Goal: Information Seeking & Learning: Learn about a topic

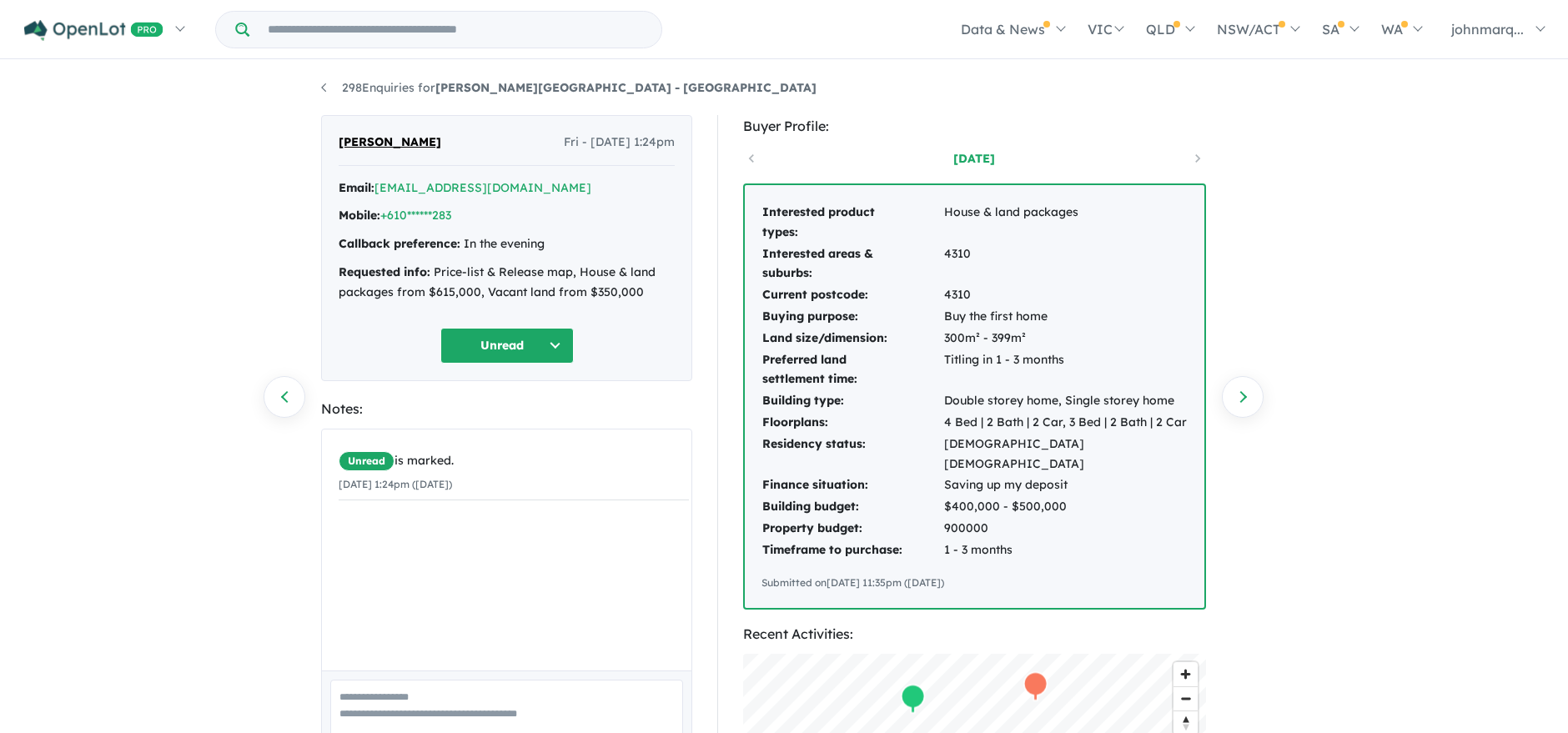
click at [1366, 318] on div "298 Enquiries for [PERSON_NAME][GEOGRAPHIC_DATA] - Flinders View Previous enqui…" at bounding box center [784, 399] width 1568 height 674
click at [422, 191] on link "[EMAIL_ADDRESS][DOMAIN_NAME]" at bounding box center [482, 188] width 217 height 15
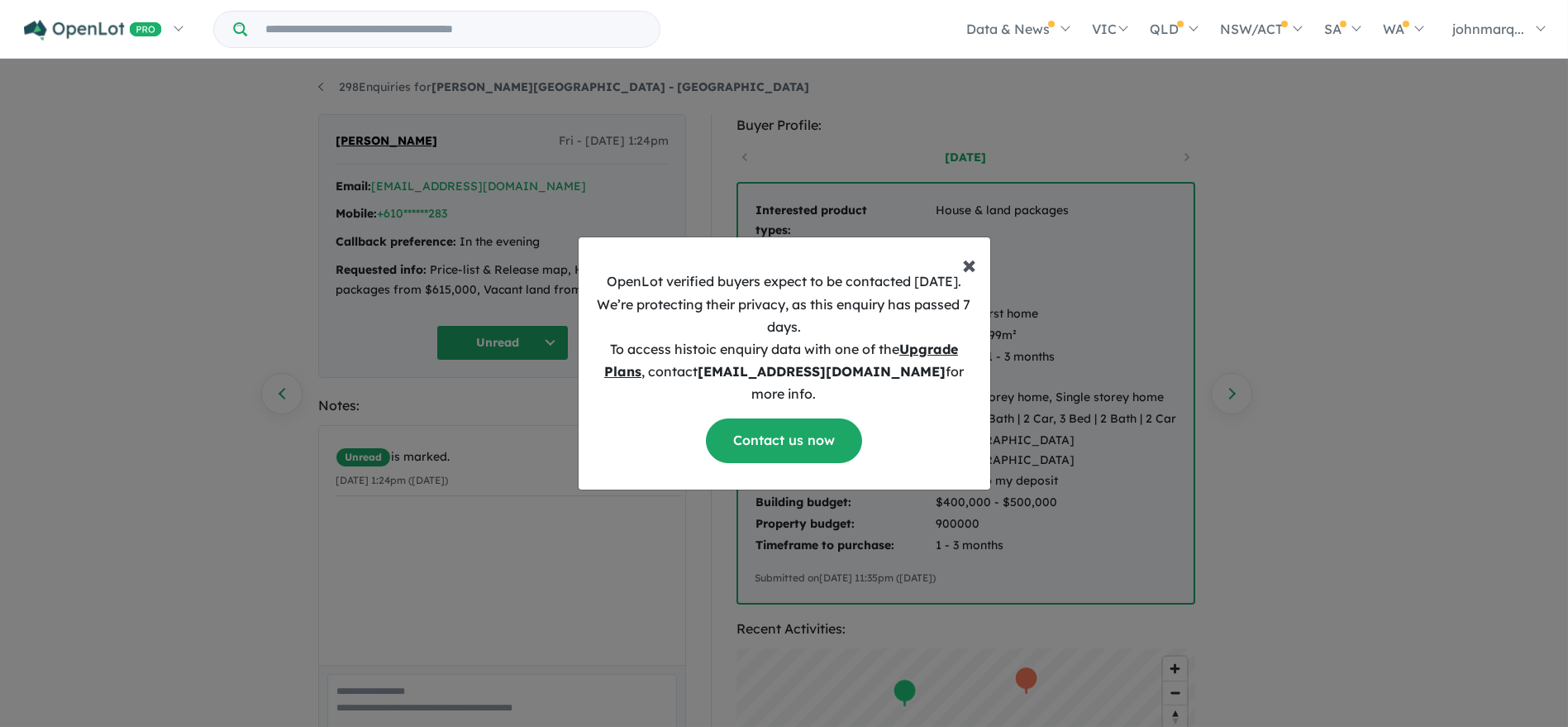
click at [968, 277] on span "×" at bounding box center [970, 263] width 14 height 33
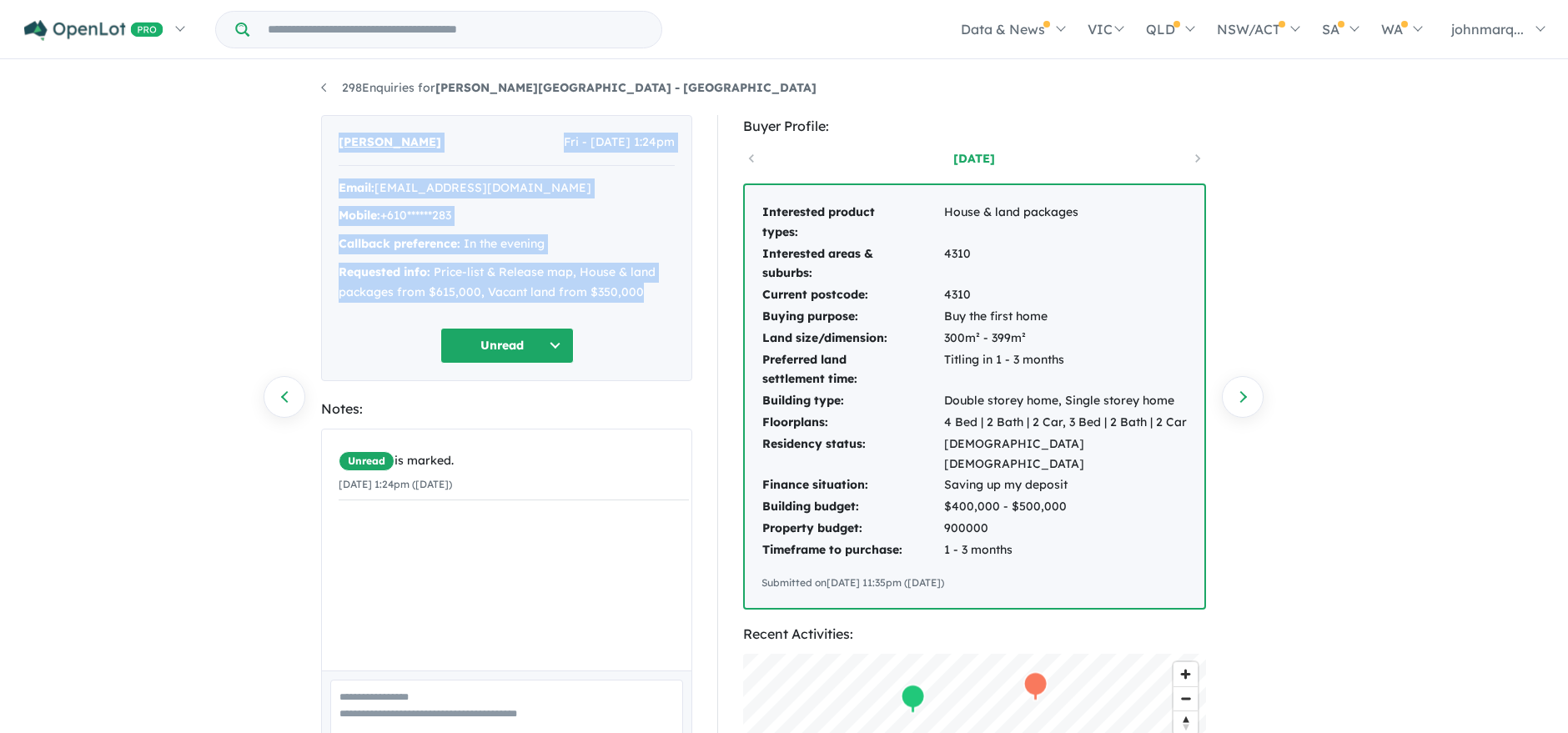
drag, startPoint x: 330, startPoint y: 141, endPoint x: 645, endPoint y: 296, distance: 351.1
click at [645, 296] on div "[PERSON_NAME] - [DATE] 1:24pm Email: [EMAIL_ADDRESS][DOMAIN_NAME] Mobile: +610*…" at bounding box center [507, 248] width 372 height 266
copy div "[PERSON_NAME] - [DATE] 1:24pm Email: [EMAIL_ADDRESS][DOMAIN_NAME] Mobile: +610*…"
drag, startPoint x: 760, startPoint y: 201, endPoint x: 1019, endPoint y: 556, distance: 439.4
click at [1019, 556] on div "Interested product types: House & land packages Interested areas & suburbs: 431…" at bounding box center [974, 396] width 460 height 423
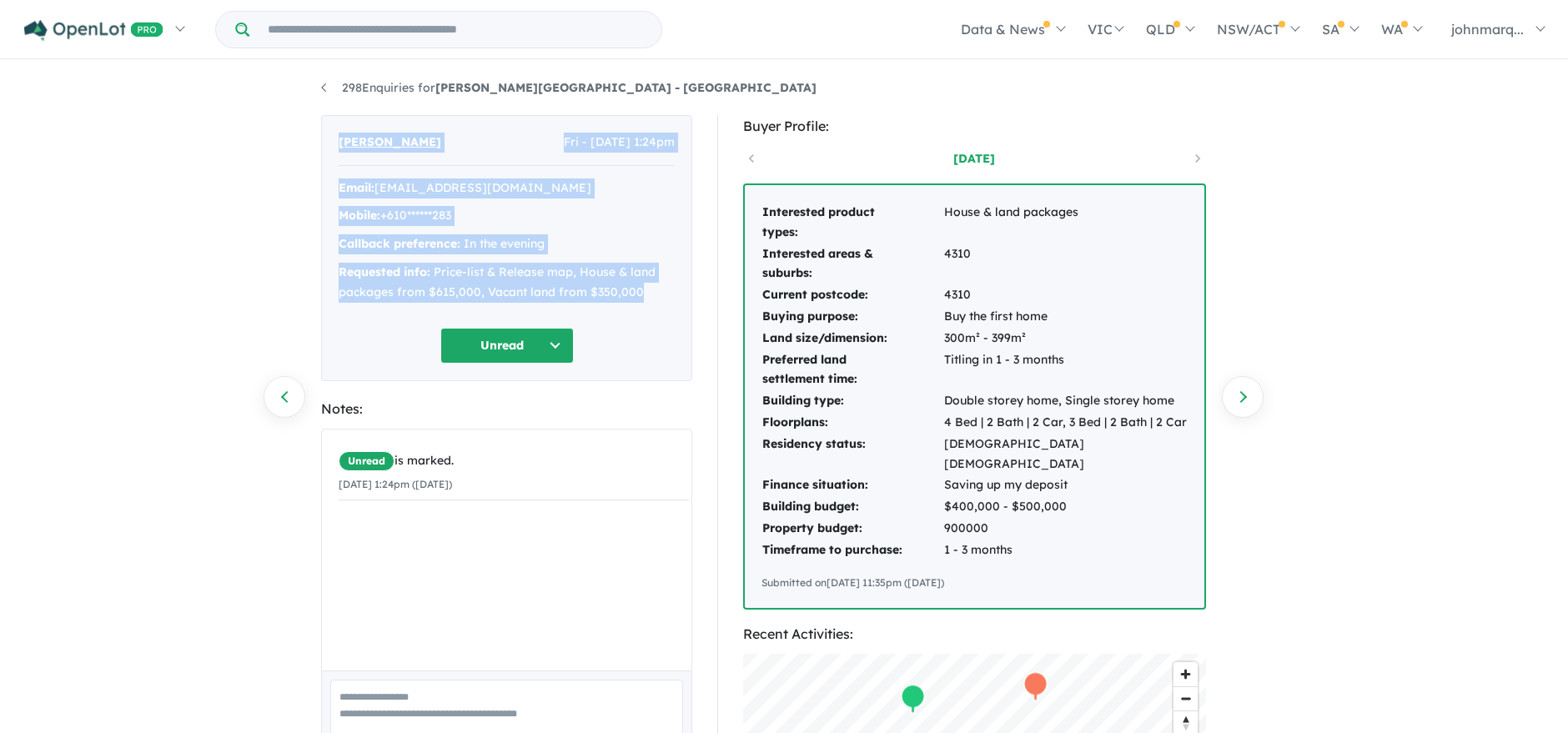
copy div "Interested product types: House & land packages Interested areas & suburbs: 431…"
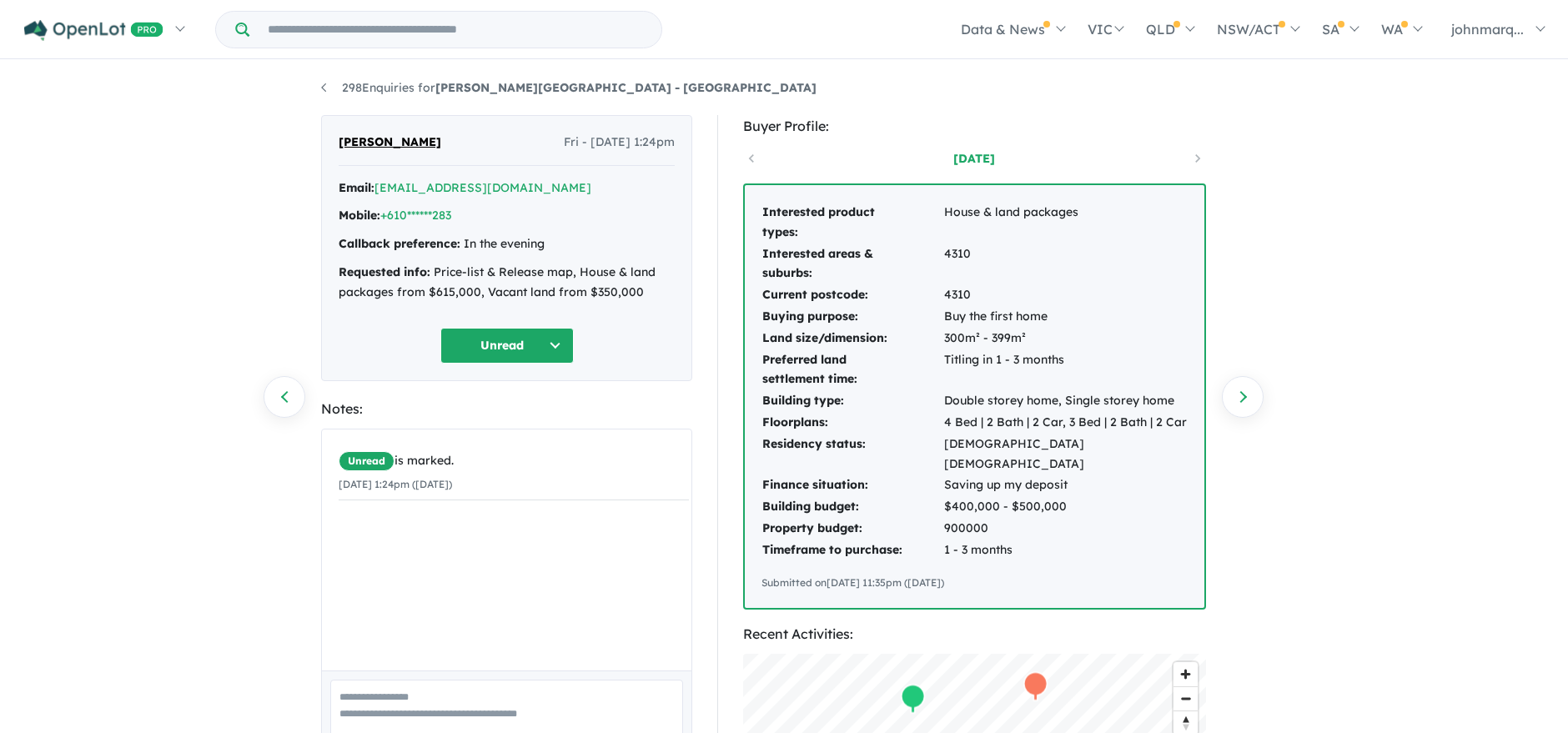
click at [1389, 595] on div "298 Enquiries for [PERSON_NAME][GEOGRAPHIC_DATA] - Flinders View Previous enqui…" at bounding box center [784, 399] width 1568 height 674
